Goal: Information Seeking & Learning: Learn about a topic

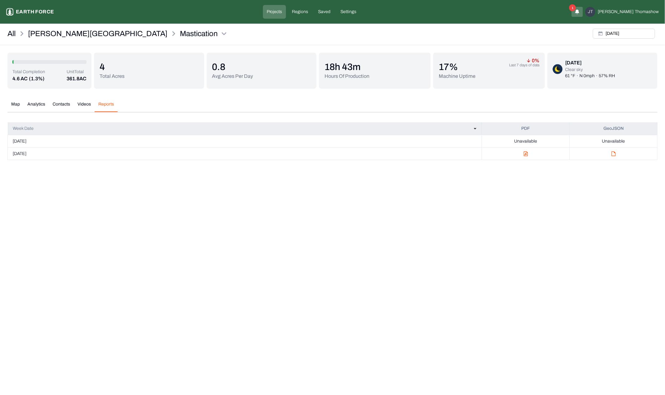
click at [86, 104] on button "Videos" at bounding box center [84, 106] width 21 height 11
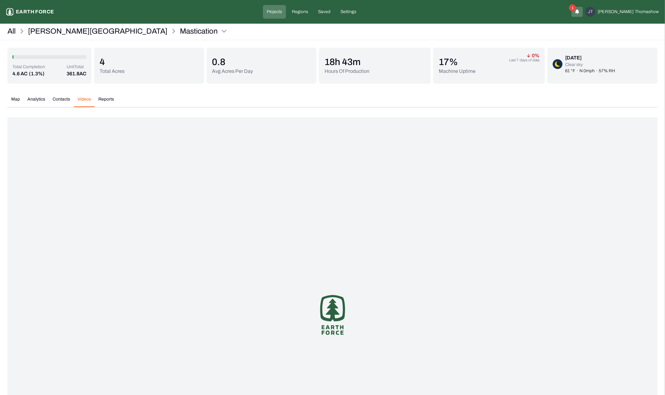
click at [97, 68] on div "4 Total Acres" at bounding box center [149, 66] width 110 height 36
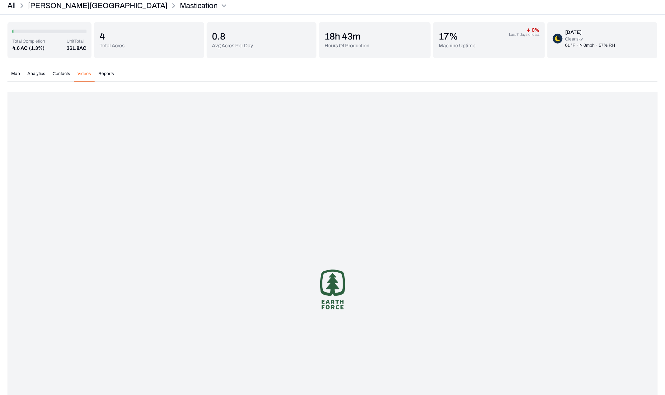
scroll to position [35, 0]
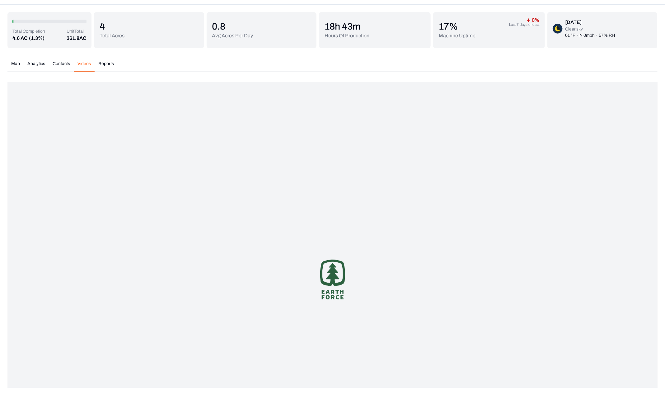
click at [17, 62] on button "Map" at bounding box center [15, 66] width 16 height 11
